Goal: Information Seeking & Learning: Learn about a topic

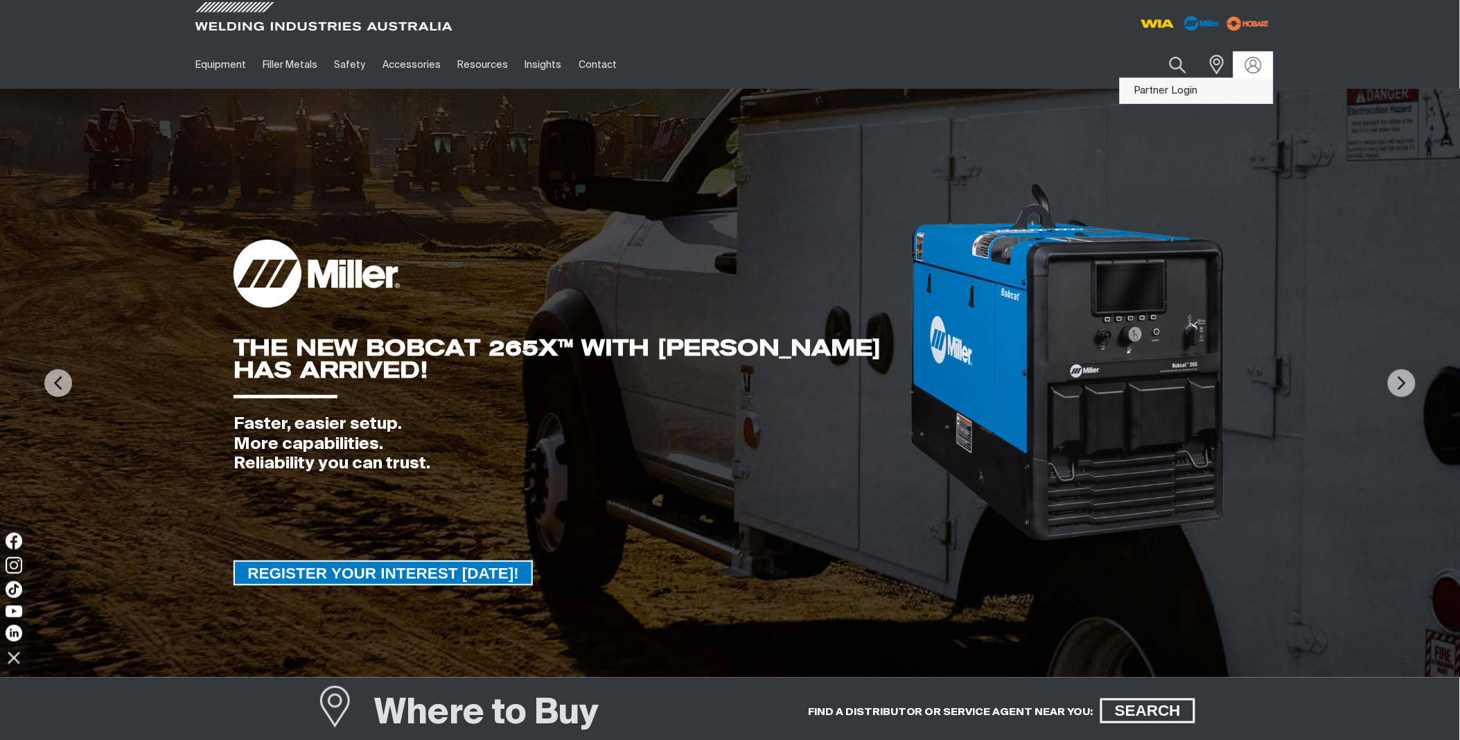
click at [1185, 89] on link "Partner Login" at bounding box center [1197, 91] width 152 height 26
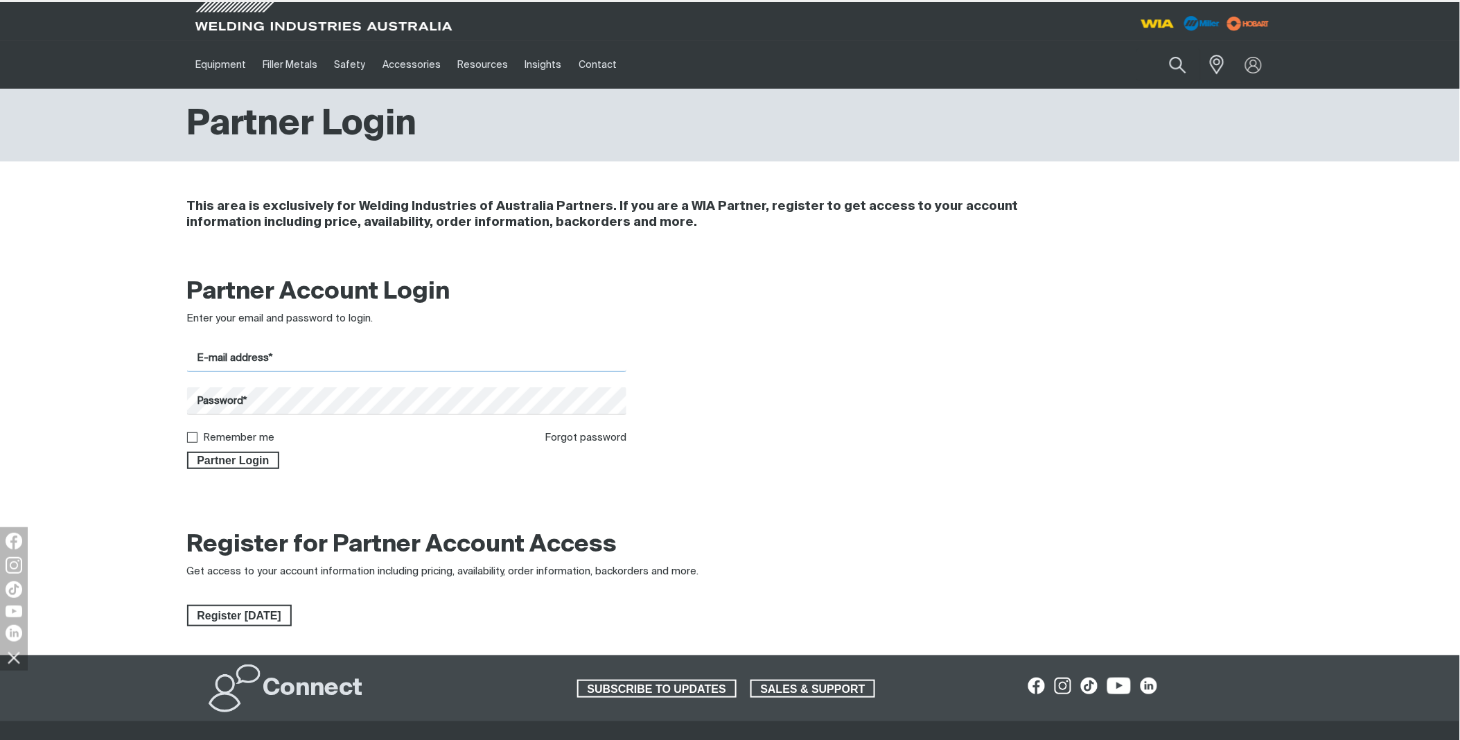
type input "[PERSON_NAME][EMAIL_ADDRESS][DOMAIN_NAME]"
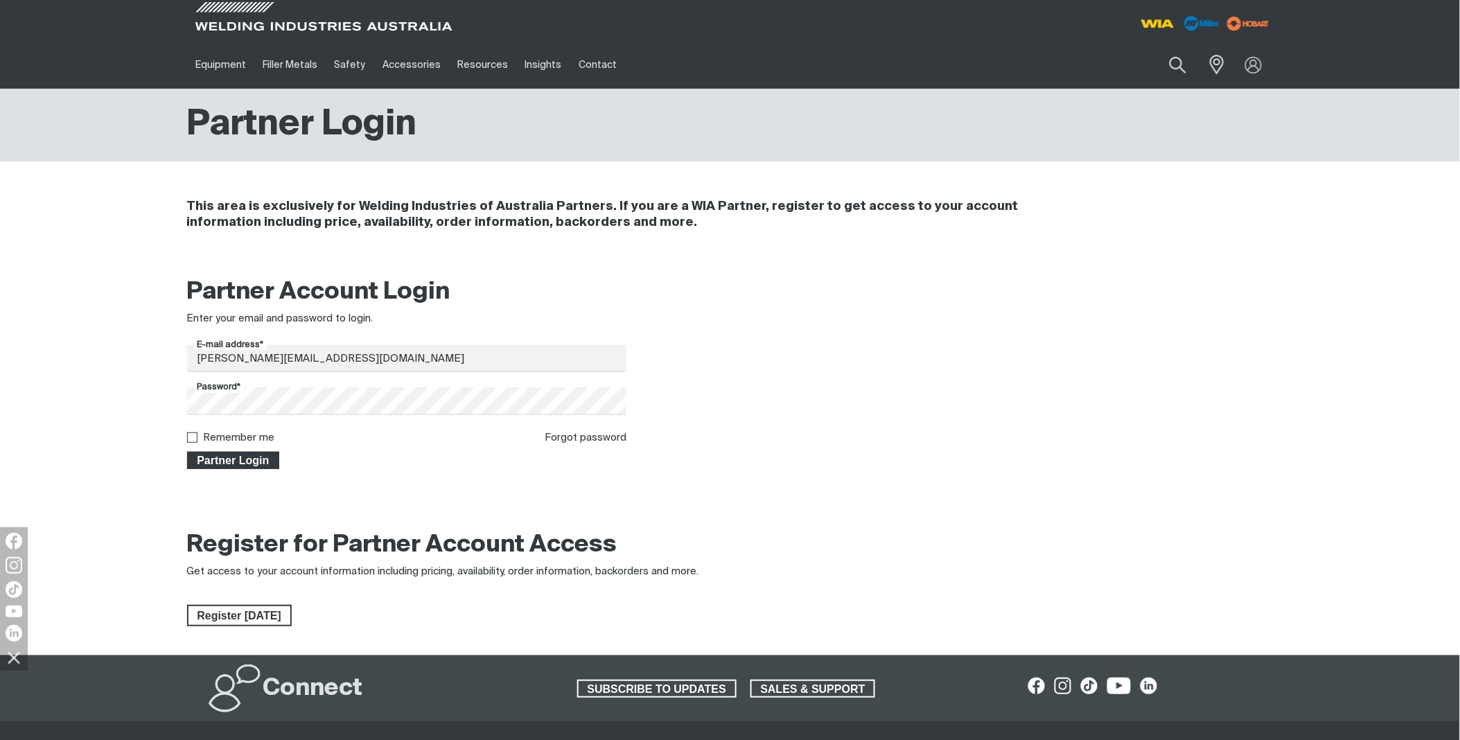
click at [217, 460] on span "Partner Login" at bounding box center [234, 461] width 90 height 18
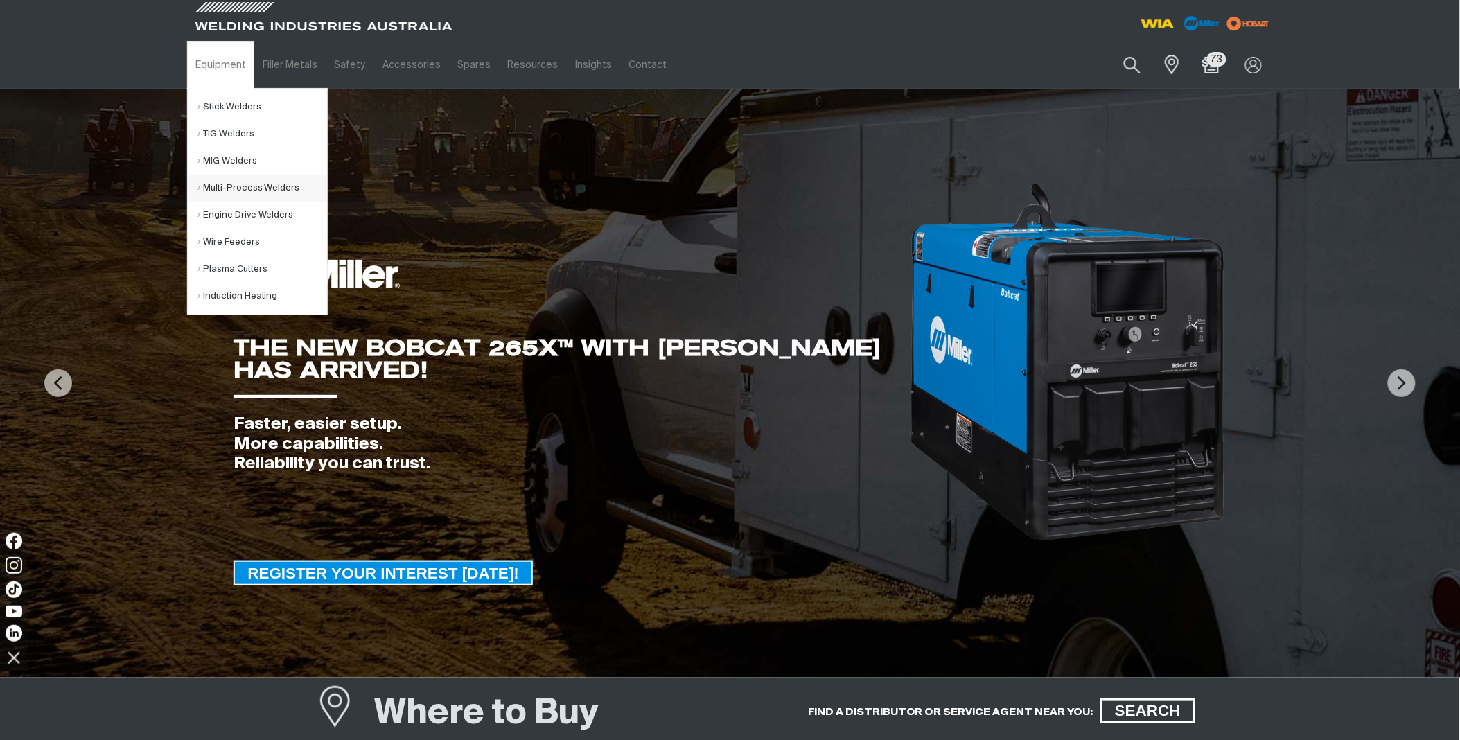
click at [247, 184] on link "Multi-Process Welders" at bounding box center [262, 188] width 129 height 27
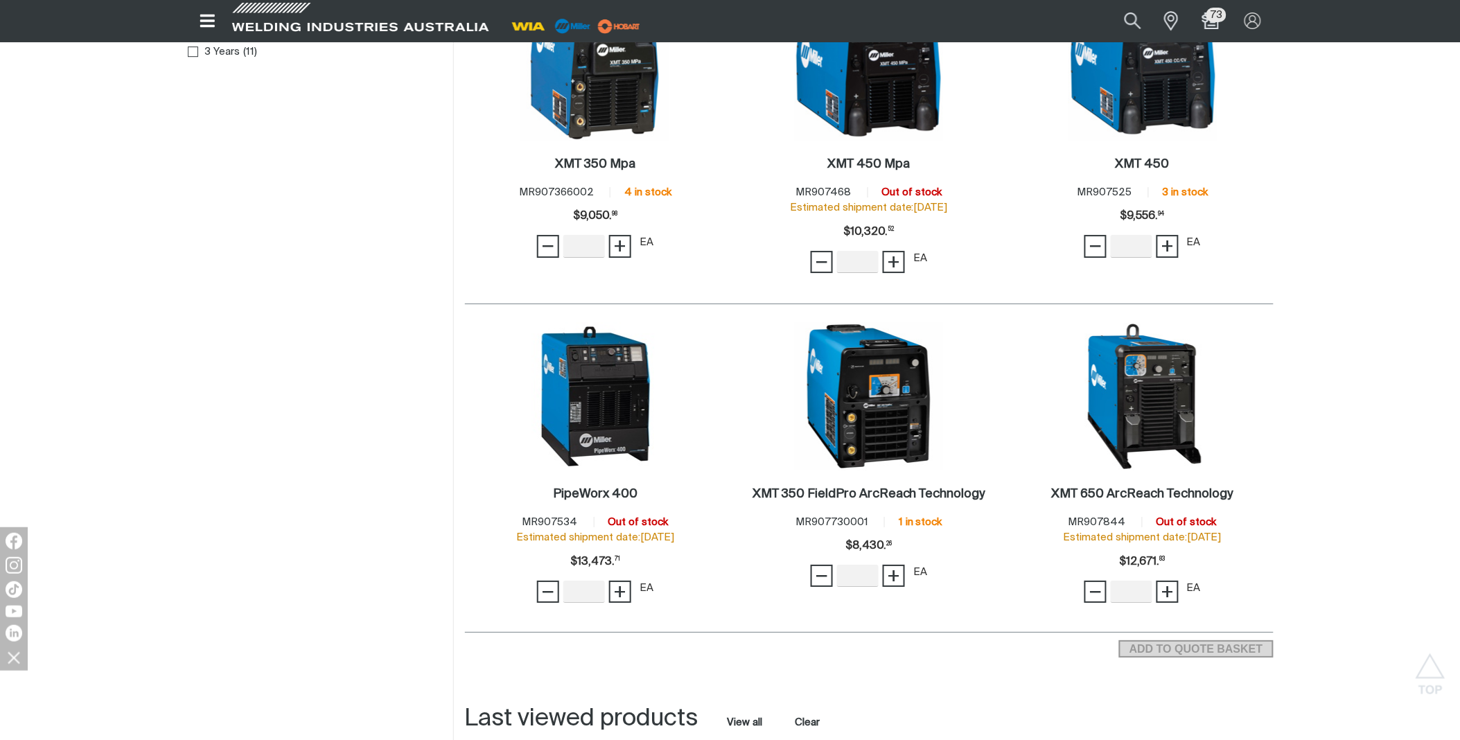
scroll to position [1386, 0]
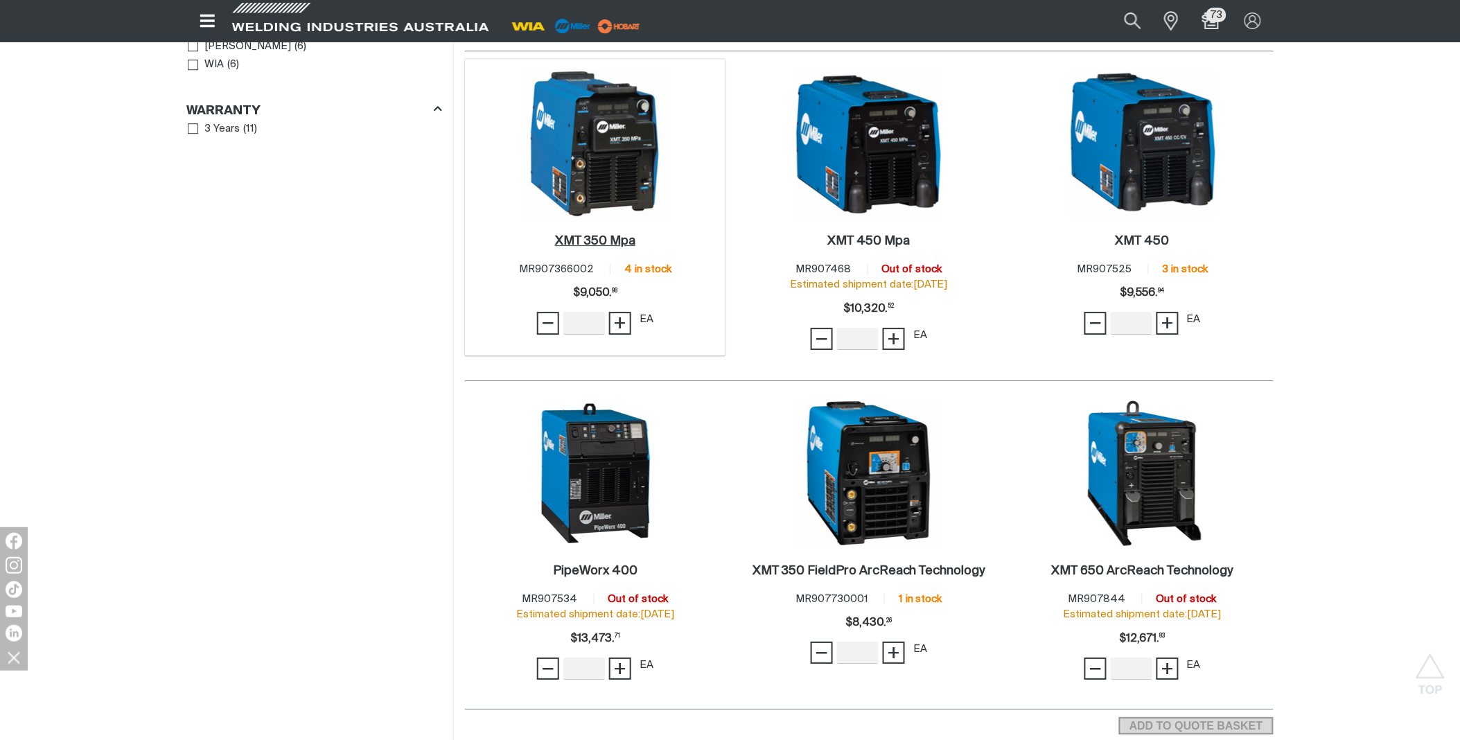
click at [600, 235] on h2 "XMT 350 Mpa ." at bounding box center [595, 241] width 80 height 12
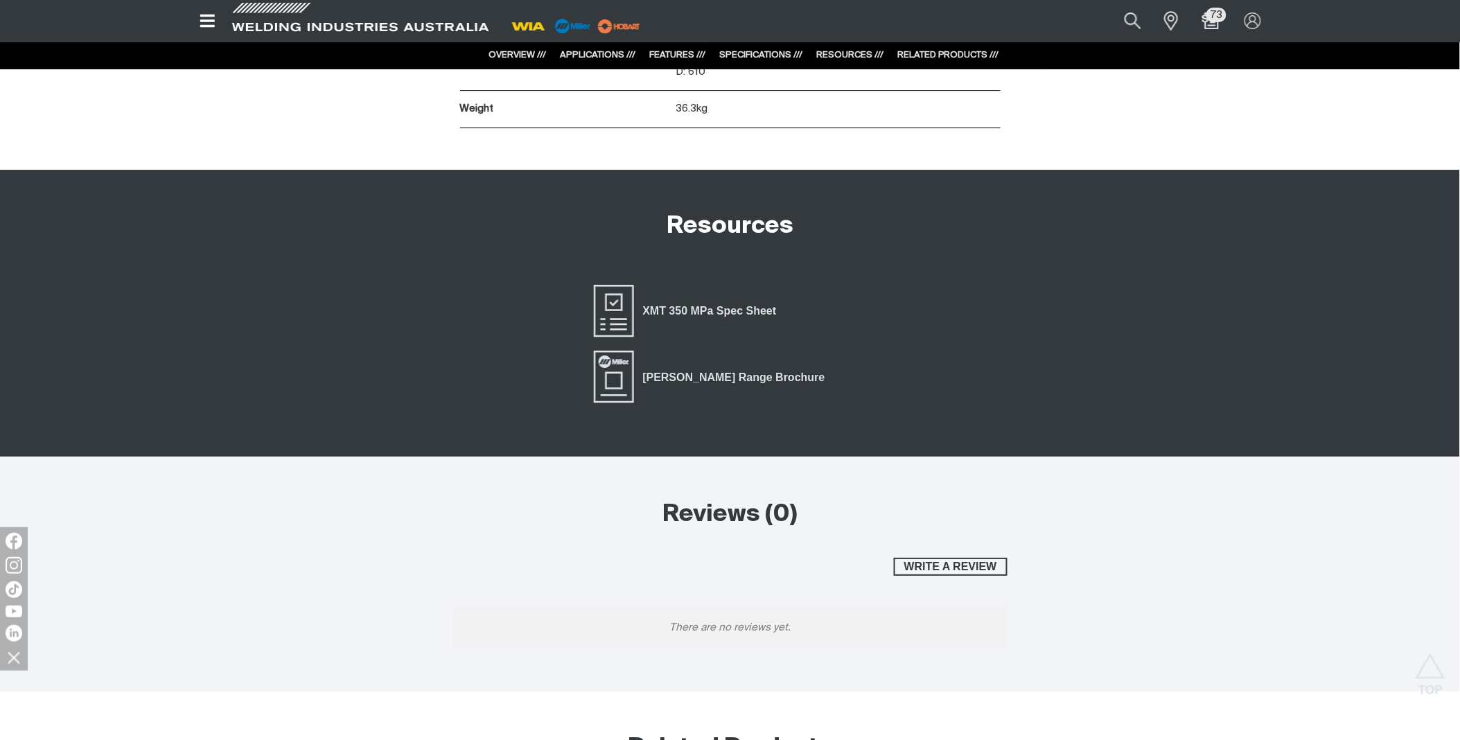
scroll to position [3369, 0]
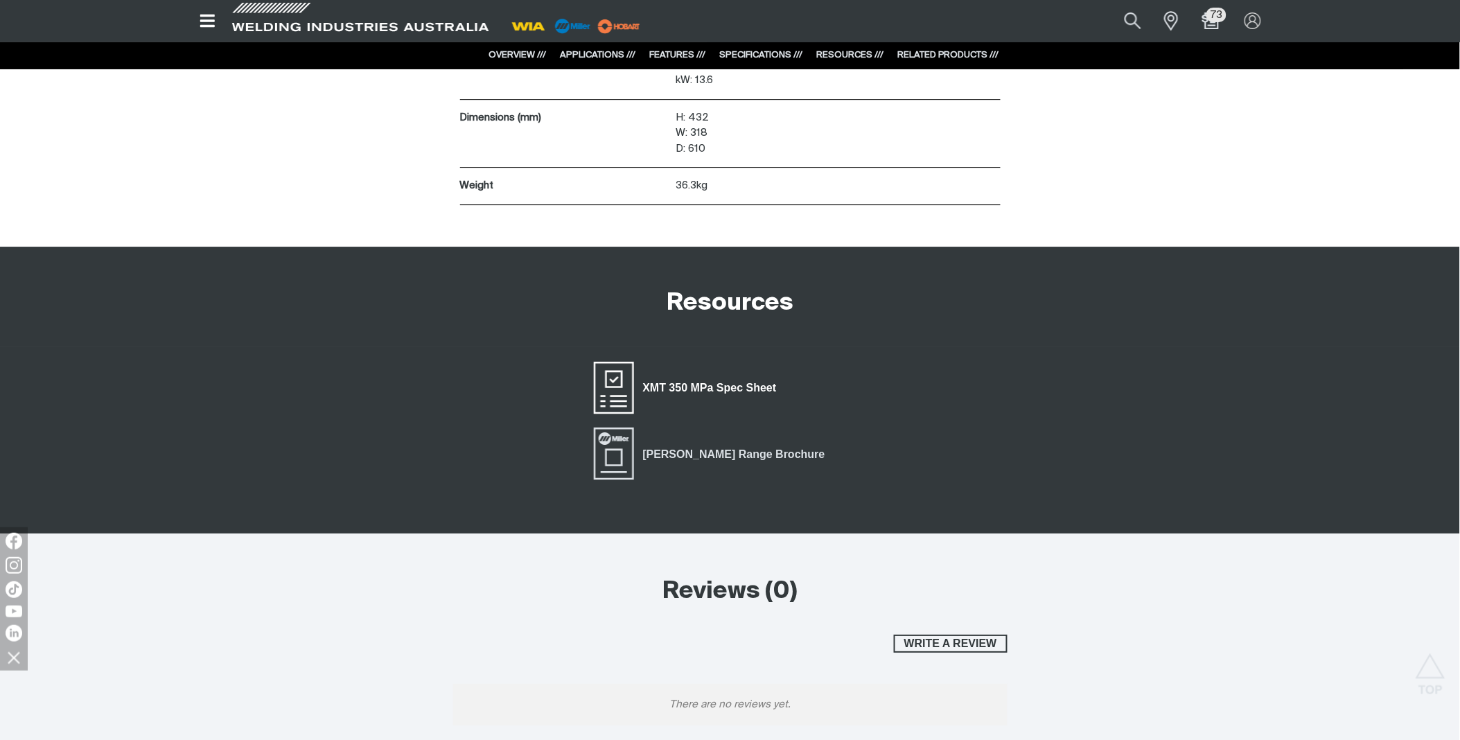
click at [718, 387] on span "XMT 350 MPa Spec Sheet" at bounding box center [710, 388] width 152 height 18
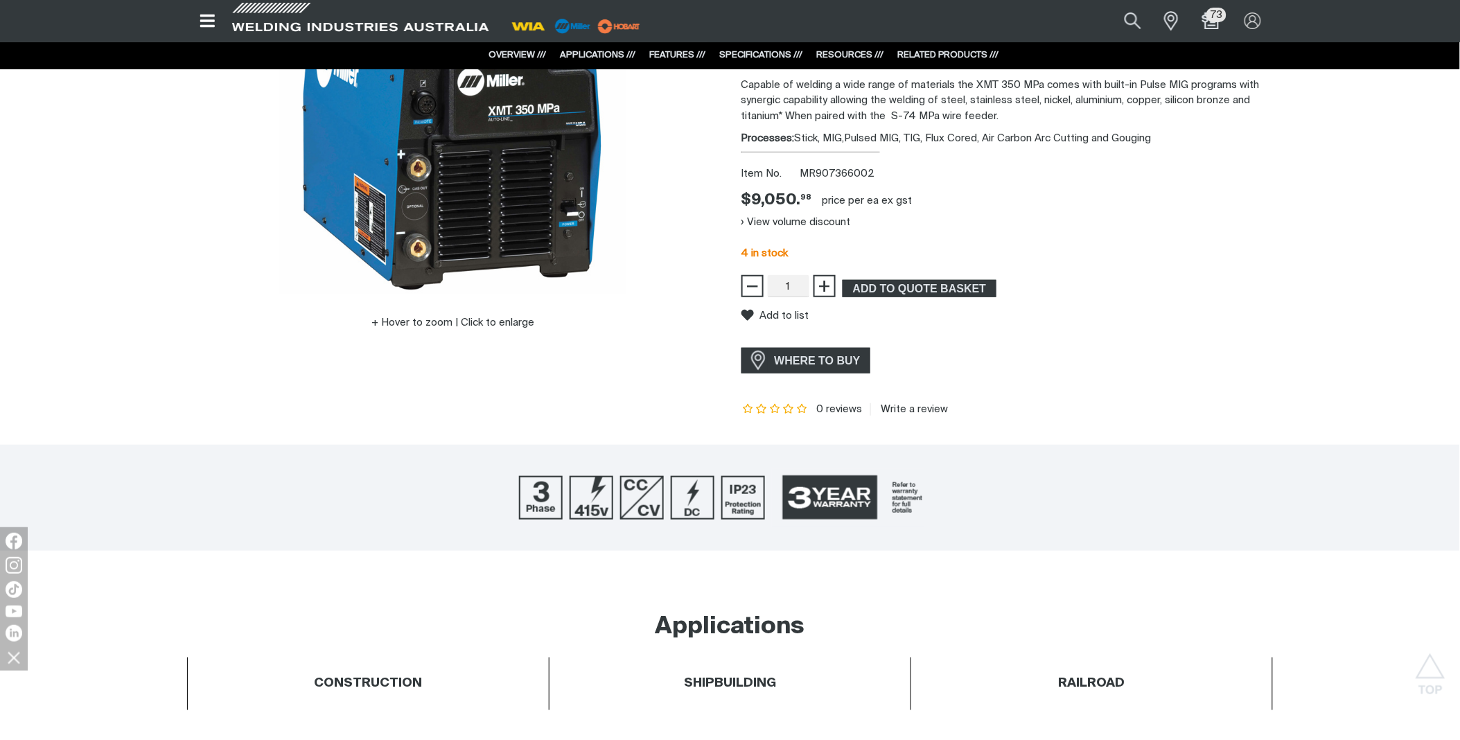
scroll to position [0, 0]
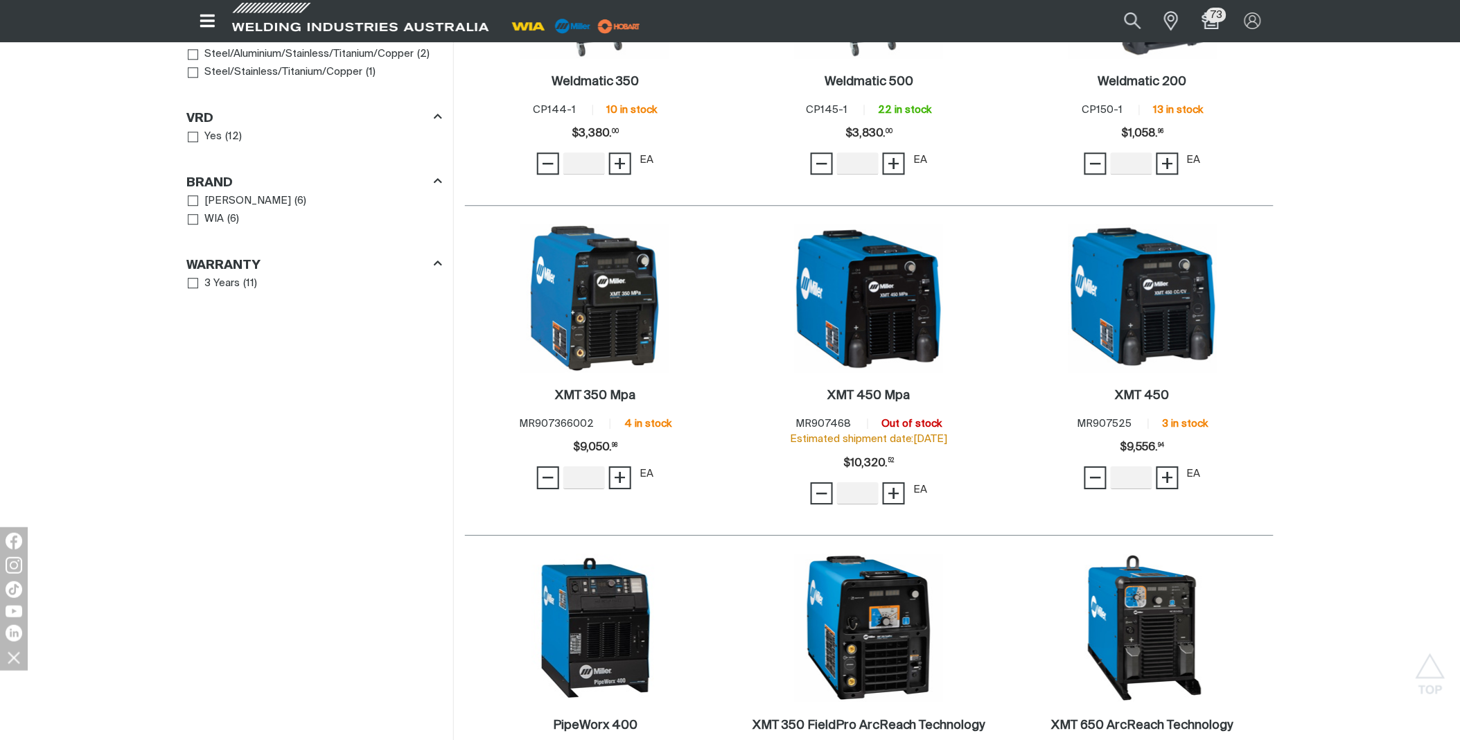
scroll to position [1309, 0]
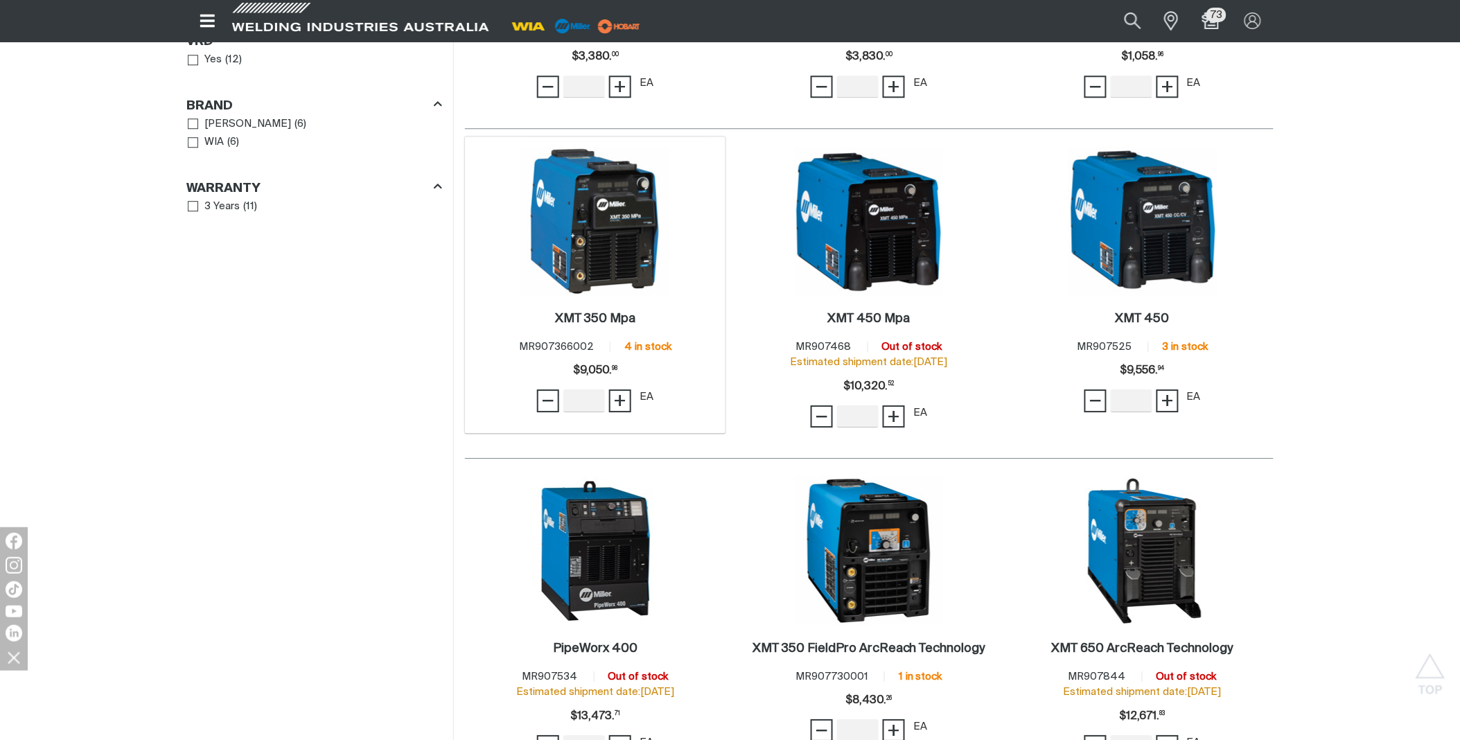
click at [584, 342] on span "MR907366002" at bounding box center [556, 347] width 75 height 10
drag, startPoint x: 594, startPoint y: 327, endPoint x: 502, endPoint y: 329, distance: 92.2
click at [502, 329] on div "XMT 350 Mpa . Item No. MR907366002 4 in stock Price $9050.98 $9,050. 98 − Quant…" at bounding box center [595, 365] width 247 height 118
drag, startPoint x: 502, startPoint y: 329, endPoint x: 566, endPoint y: 329, distance: 64.5
click at [566, 342] on span "MR907366002" at bounding box center [556, 347] width 75 height 10
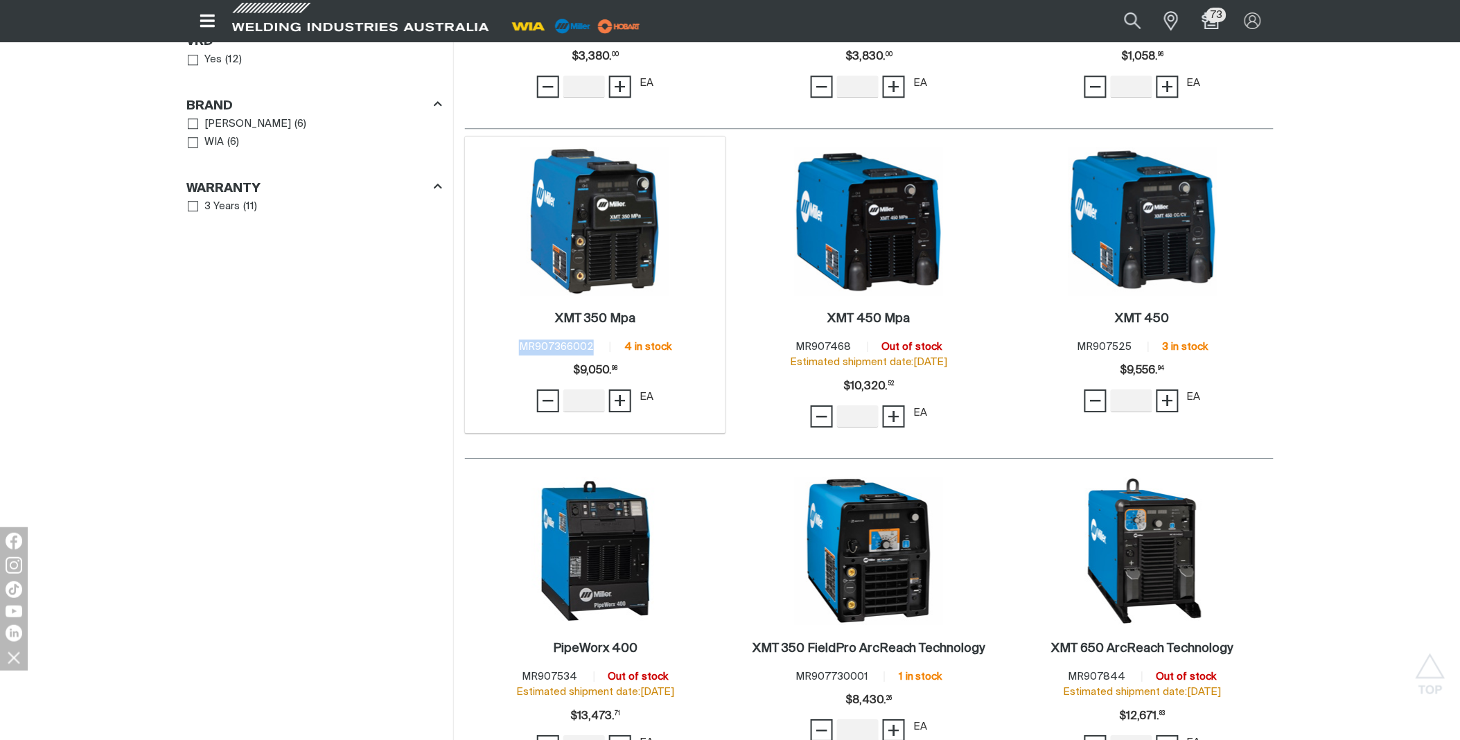
drag, startPoint x: 591, startPoint y: 329, endPoint x: 513, endPoint y: 329, distance: 78.3
click at [513, 329] on div "XMT 350 Mpa . Item No. MR907366002 4 in stock Price $9050.98 $9,050. 98 − Quant…" at bounding box center [595, 365] width 247 height 118
copy span "MR907366002"
